Goal: Complete application form

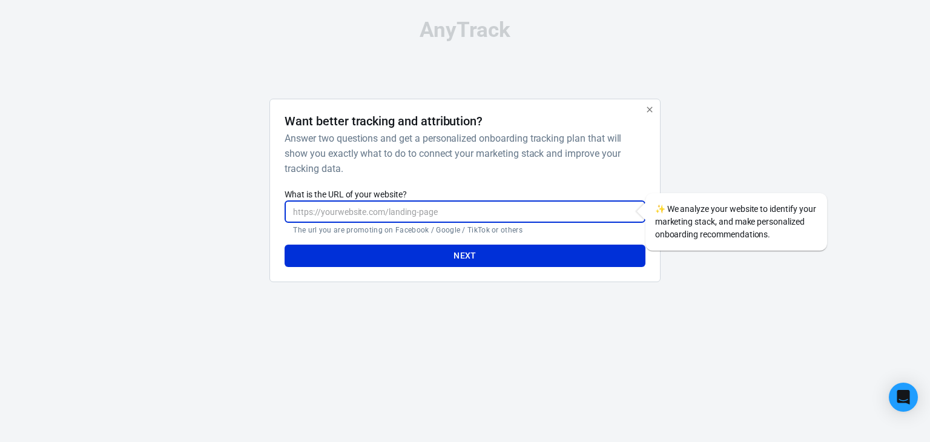
click at [442, 210] on input "What is the URL of your website?" at bounding box center [465, 211] width 360 height 22
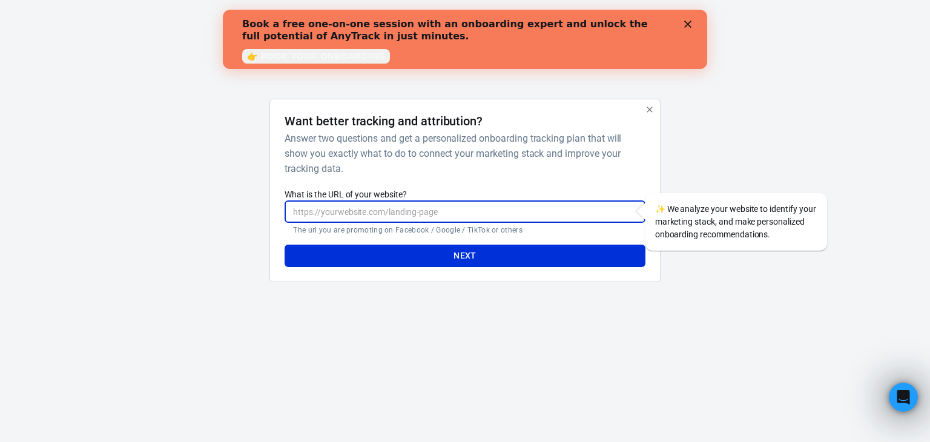
click at [514, 218] on input "What is the URL of your website?" at bounding box center [465, 211] width 360 height 22
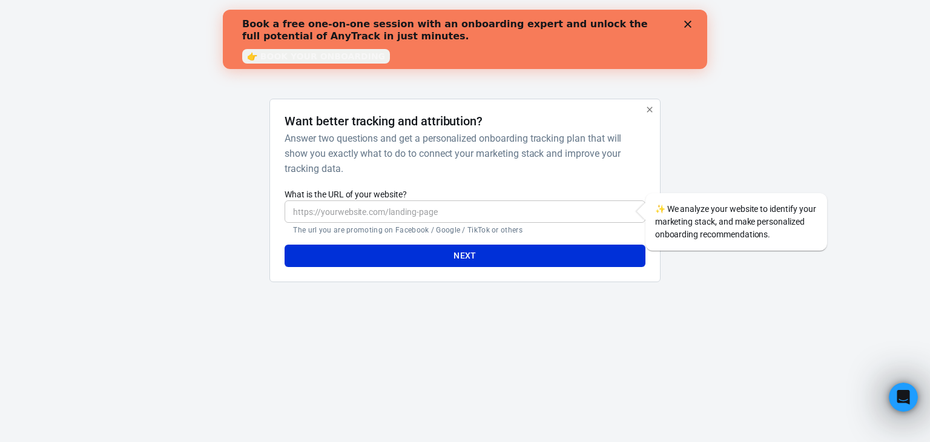
click at [569, 311] on html "AnyTrack Want better tracking and attribution? Answer two questions and get a p…" at bounding box center [465, 155] width 930 height 311
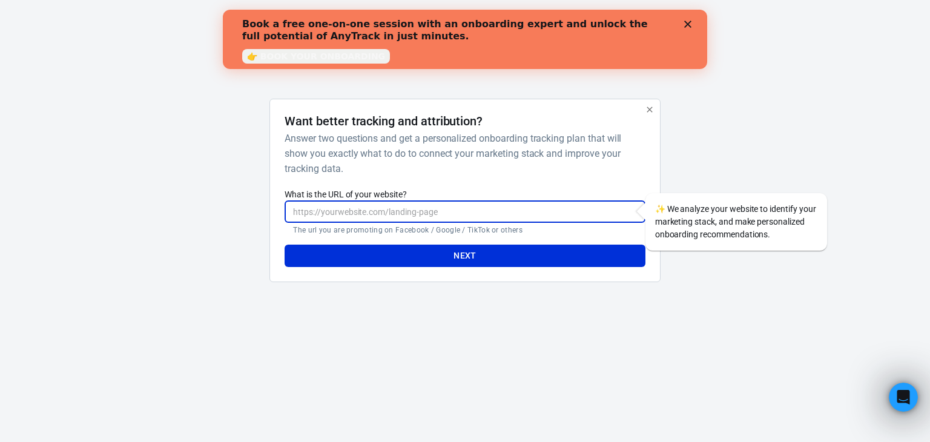
click at [427, 210] on input "What is the URL of your website?" at bounding box center [465, 211] width 360 height 22
paste input "[URL][DOMAIN_NAME]"
type input "[URL][DOMAIN_NAME]"
click at [465, 256] on button "Next" at bounding box center [465, 256] width 360 height 22
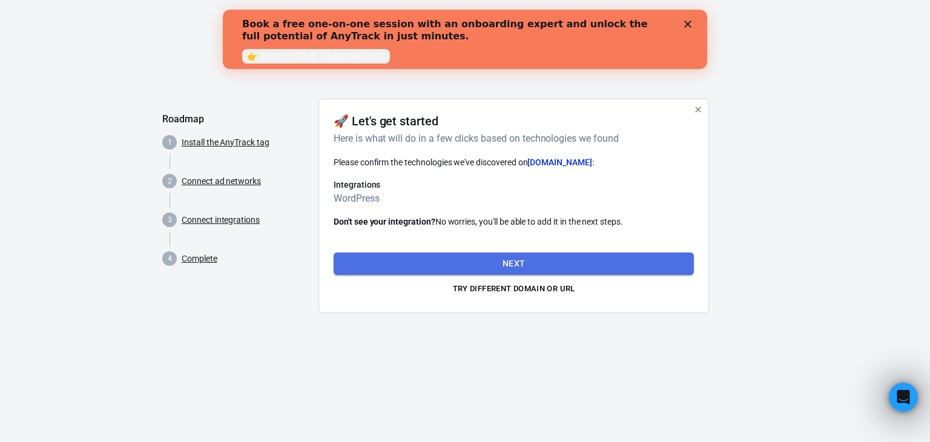
click at [519, 267] on button "Next" at bounding box center [514, 264] width 360 height 22
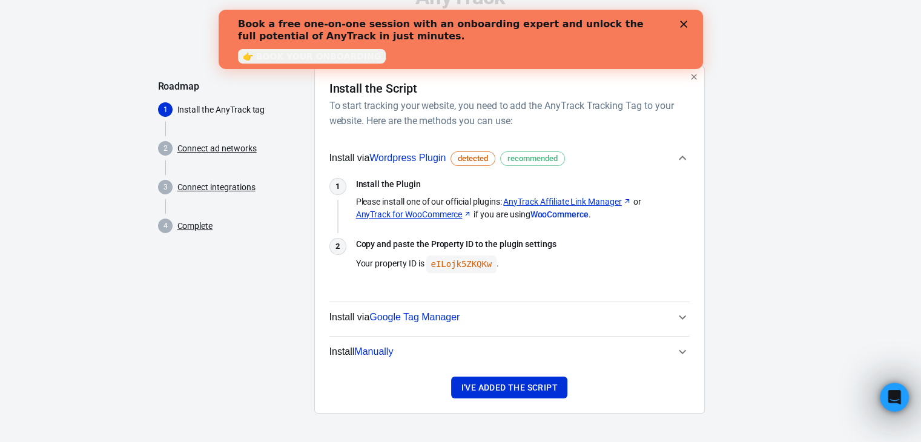
scroll to position [34, 0]
click at [528, 383] on button "I've added the script" at bounding box center [509, 387] width 116 height 22
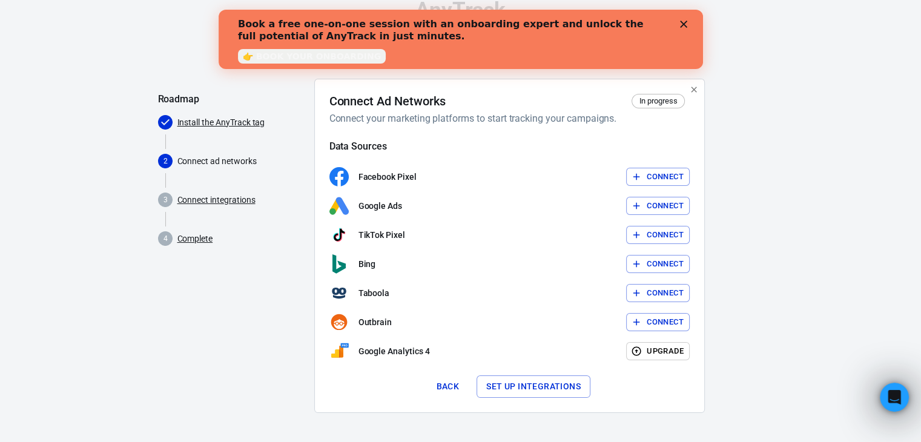
scroll to position [19, 0]
click at [662, 173] on button "Connect" at bounding box center [658, 177] width 64 height 19
